Goal: Task Accomplishment & Management: Use online tool/utility

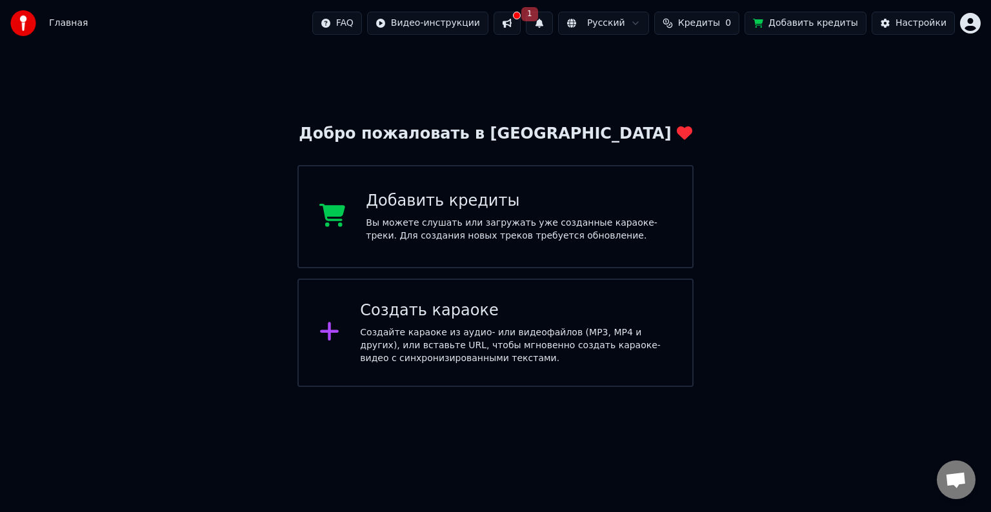
click at [521, 27] on button at bounding box center [507, 23] width 27 height 23
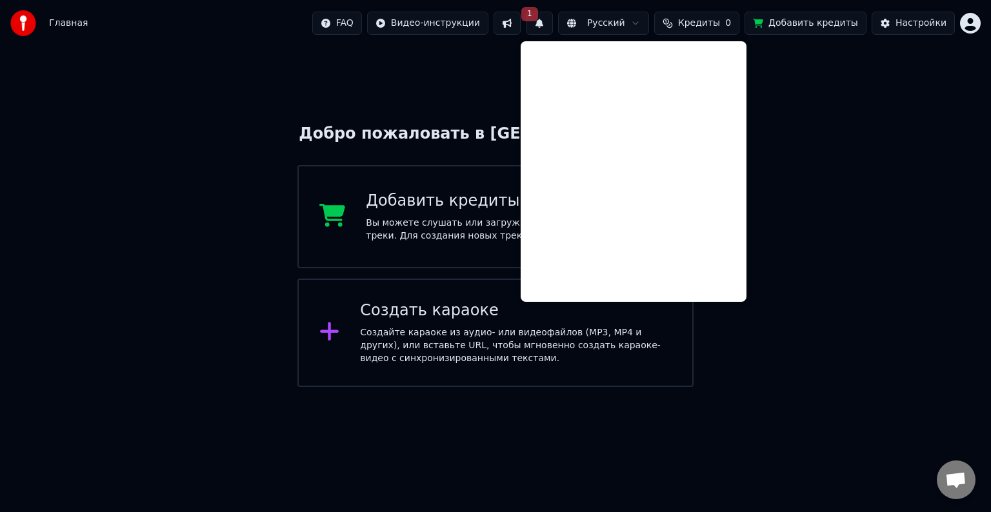
click at [474, 70] on div "Добро пожаловать в Youka Добавить кредиты Вы можете слушать или загружать уже с…" at bounding box center [495, 216] width 991 height 341
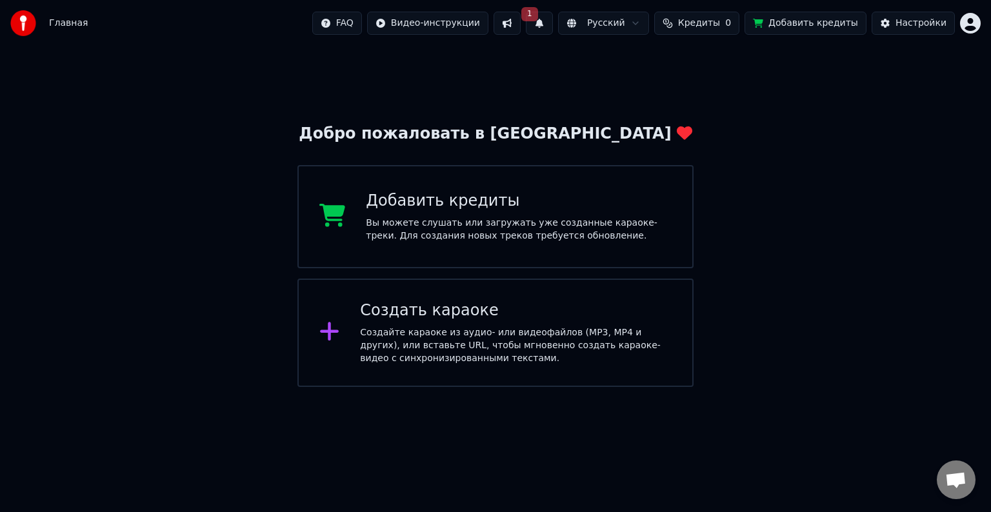
click at [553, 23] on button "1" at bounding box center [539, 23] width 27 height 23
click at [652, 58] on button "Обновить" at bounding box center [663, 63] width 68 height 23
